Goal: Transaction & Acquisition: Purchase product/service

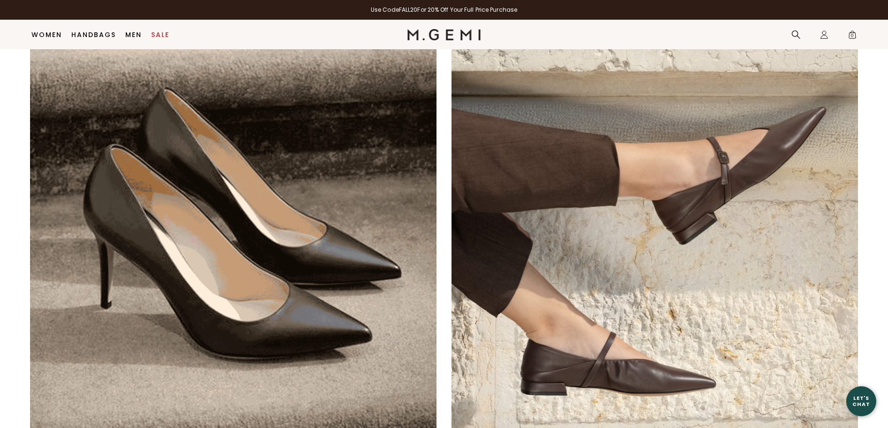
scroll to position [717, 0]
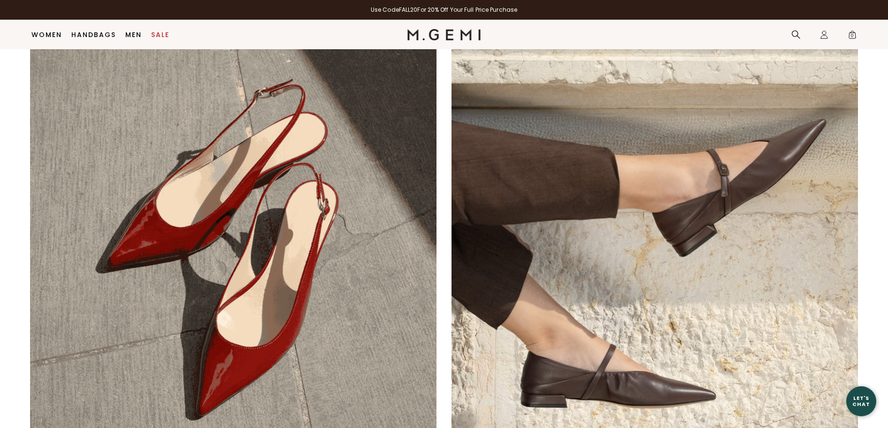
click at [745, 190] on img at bounding box center [654, 250] width 406 height 406
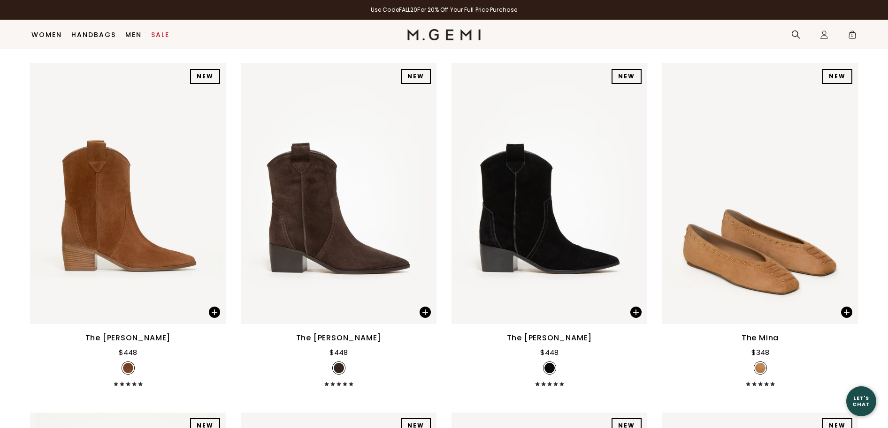
scroll to position [2045, 0]
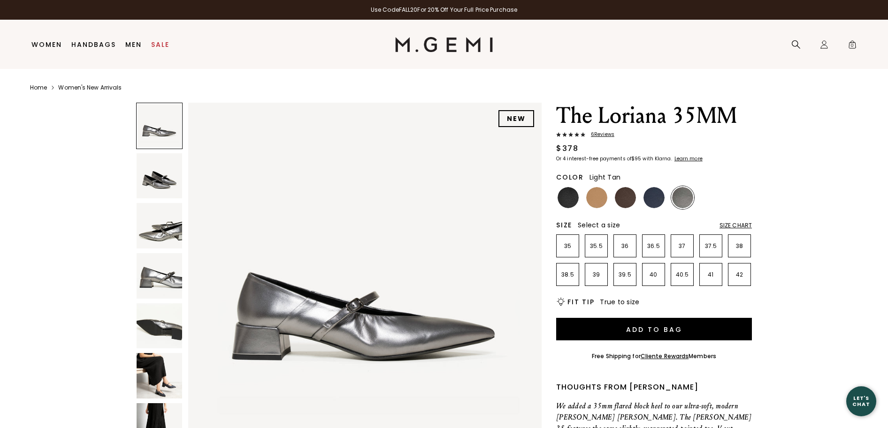
click at [600, 199] on img at bounding box center [596, 197] width 21 height 21
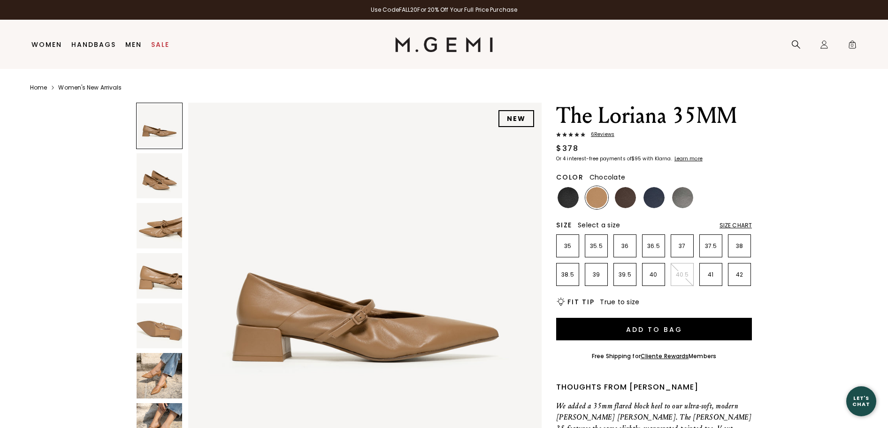
click at [631, 203] on img at bounding box center [625, 197] width 21 height 21
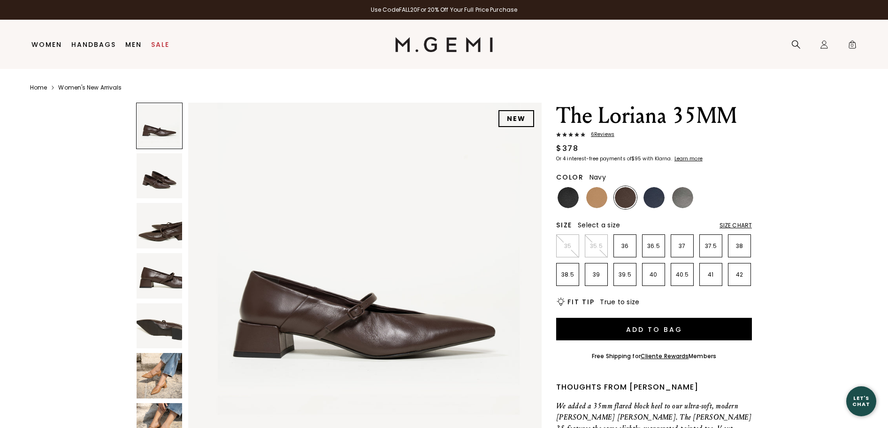
click at [656, 198] on img at bounding box center [653, 197] width 21 height 21
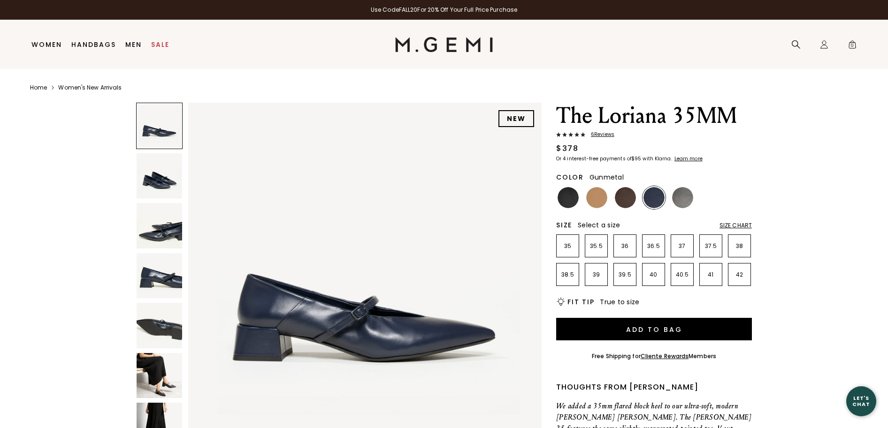
click at [678, 198] on img at bounding box center [682, 197] width 21 height 21
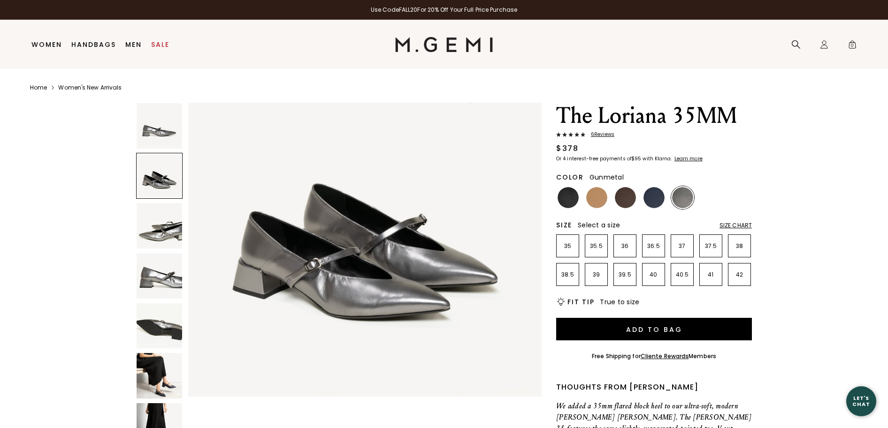
scroll to position [751, 0]
